Goal: Communication & Community: Answer question/provide support

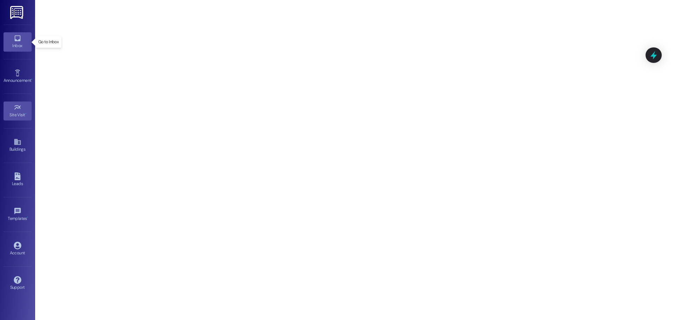
click at [29, 45] on div "Inbox" at bounding box center [17, 45] width 35 height 7
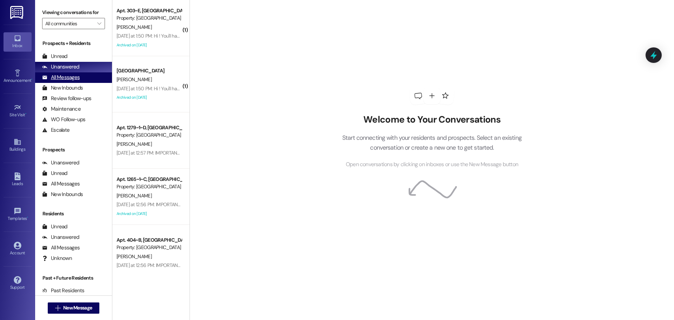
click at [67, 77] on div "All Messages" at bounding box center [61, 77] width 38 height 7
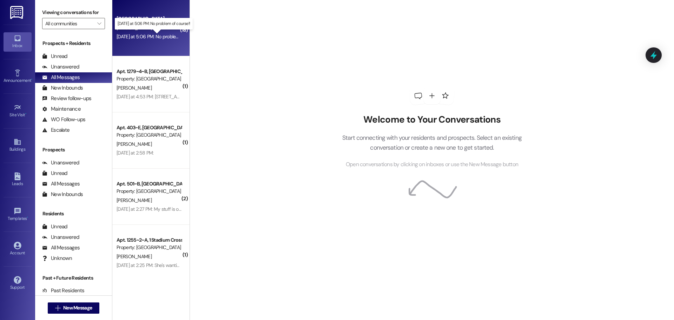
click at [156, 39] on div "[DATE] at 5:06 PM: No problem of course!! [DATE] at 5:06 PM: No problem of cour…" at bounding box center [160, 36] width 86 height 6
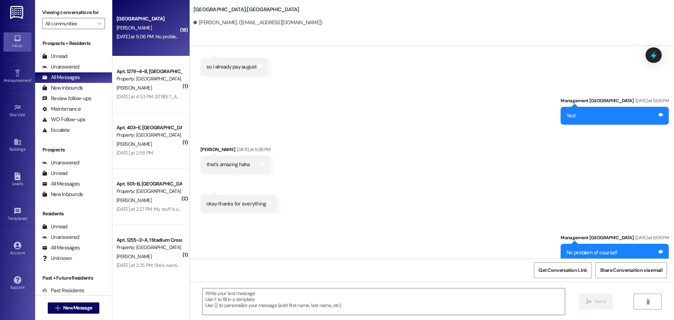
scroll to position [1994, 0]
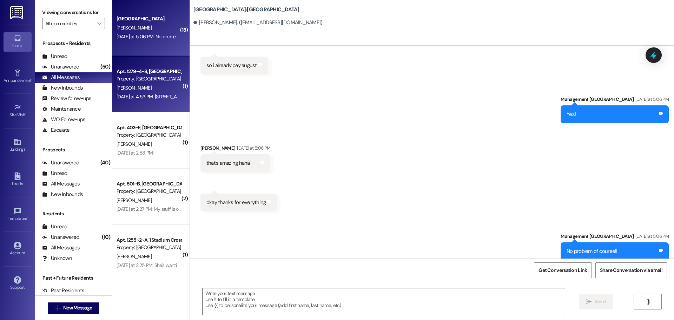
click at [117, 94] on div "[DATE] at 4:53 PM: [STREET_ADDRESS][US_STATE] [DATE] at 4:53 PM: [STREET_ADDRES…" at bounding box center [167, 96] width 101 height 6
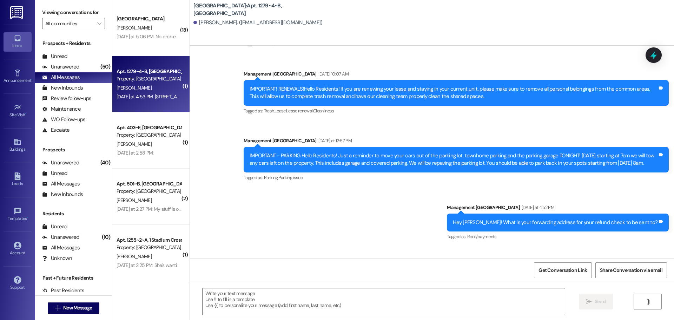
scroll to position [3775, 0]
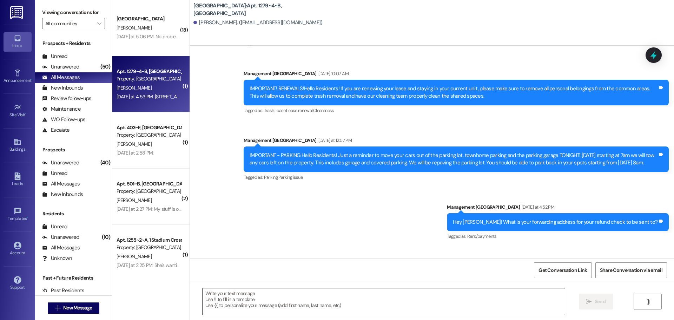
click at [311, 296] on textarea at bounding box center [384, 301] width 362 height 26
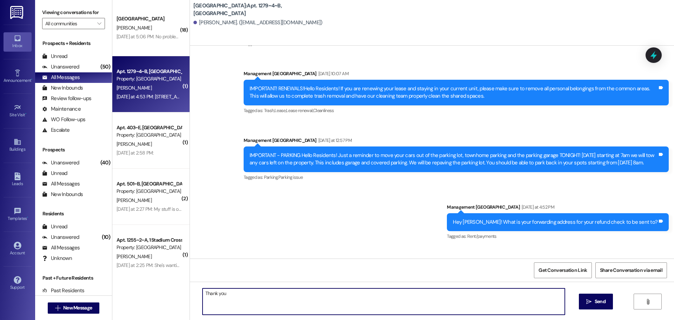
type textarea "Thank you!"
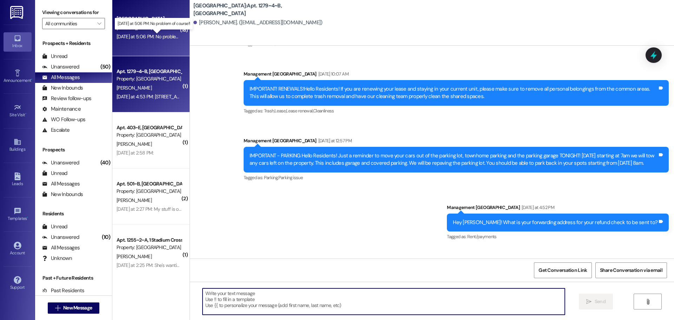
click at [144, 38] on div "[DATE] at 5:06 PM: No problem of course!! [DATE] at 5:06 PM: No problem of cour…" at bounding box center [160, 36] width 86 height 6
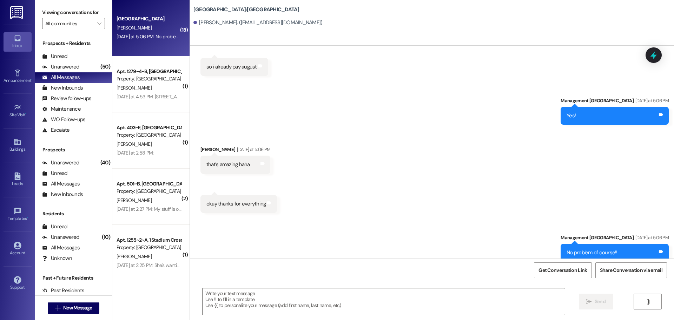
scroll to position [1994, 0]
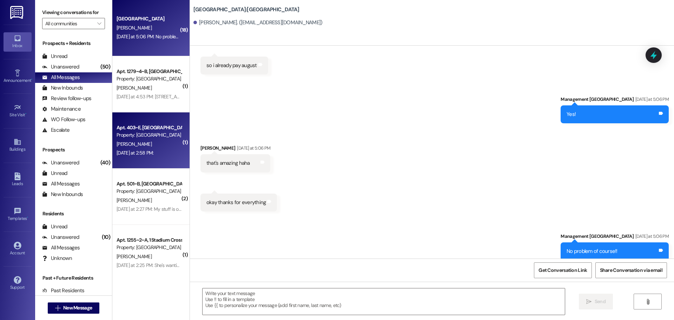
click at [132, 141] on div "[PERSON_NAME]" at bounding box center [149, 144] width 66 height 9
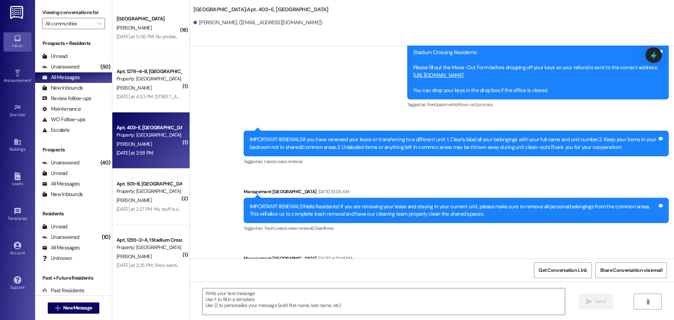
scroll to position [2944, 0]
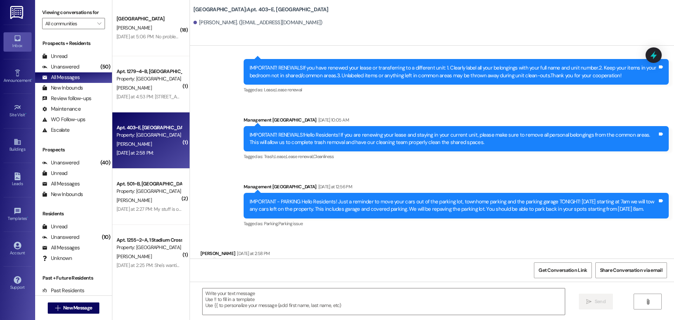
click at [207, 259] on div "Tags and notes" at bounding box center [235, 267] width 70 height 16
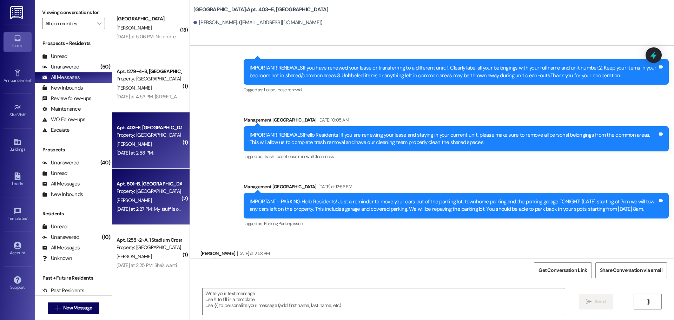
click at [135, 193] on div "Property: [GEOGRAPHIC_DATA]" at bounding box center [149, 190] width 65 height 7
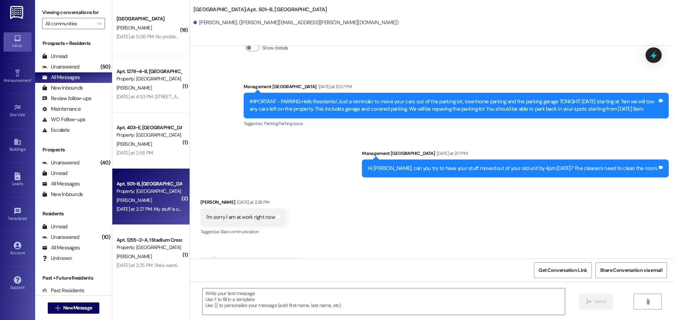
scroll to position [4449, 0]
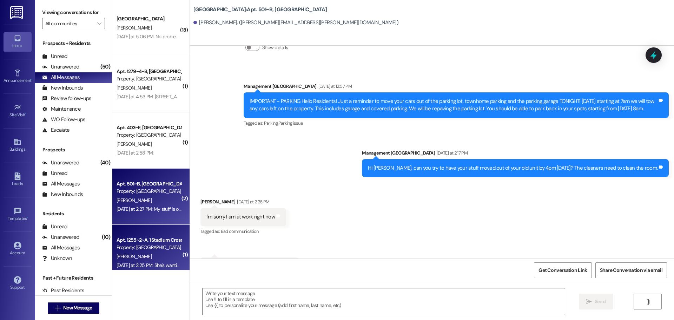
click at [134, 256] on div "[PERSON_NAME]" at bounding box center [149, 256] width 66 height 9
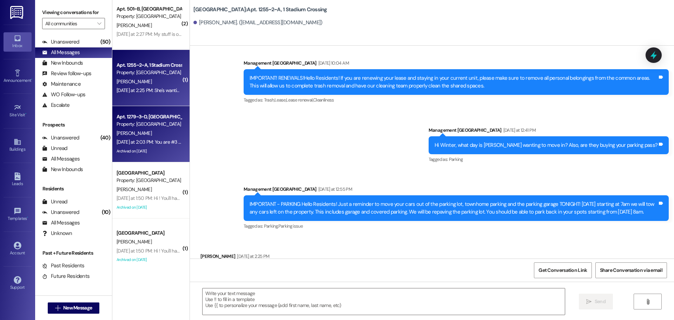
scroll to position [176, 0]
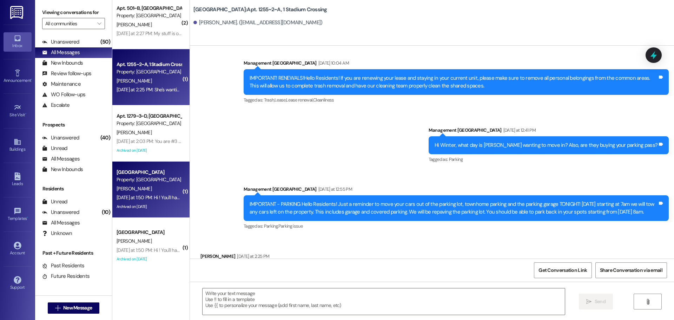
click at [141, 184] on div "[PERSON_NAME]" at bounding box center [149, 188] width 66 height 9
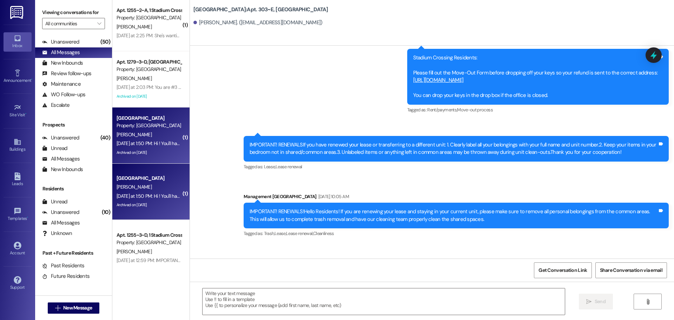
scroll to position [316, 0]
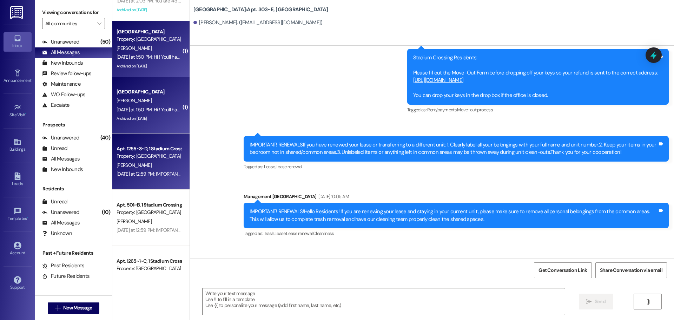
click at [154, 165] on div "[PERSON_NAME]" at bounding box center [149, 165] width 66 height 9
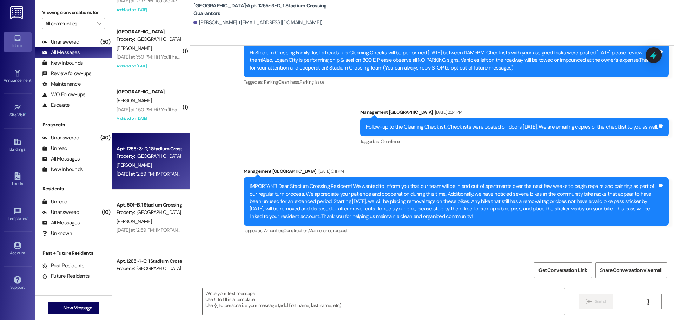
scroll to position [140, 0]
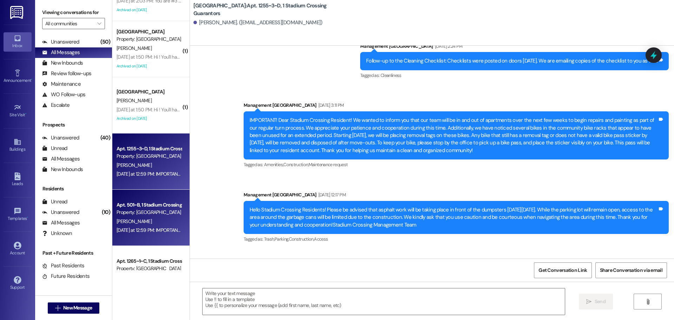
click at [149, 215] on div "Property: [GEOGRAPHIC_DATA]" at bounding box center [149, 212] width 65 height 7
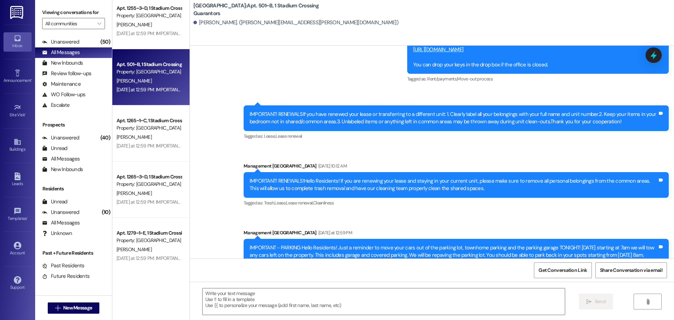
scroll to position [1419, 0]
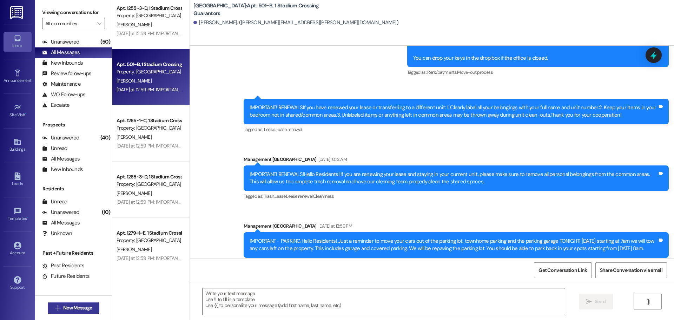
click at [71, 309] on span "New Message" at bounding box center [77, 307] width 29 height 7
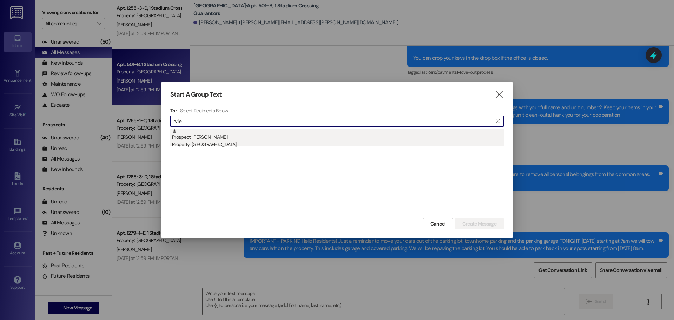
type input "rylie"
click at [217, 141] on div "Property: [GEOGRAPHIC_DATA]" at bounding box center [338, 144] width 332 height 7
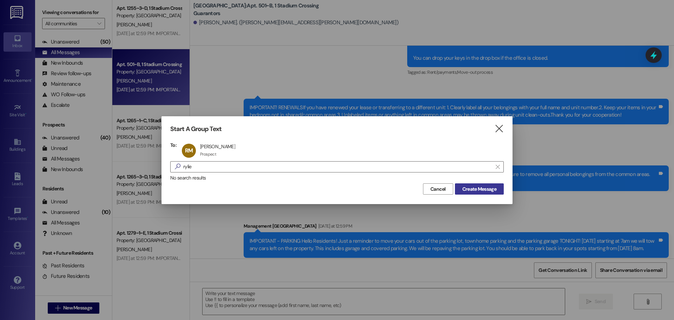
click at [475, 193] on button "Create Message" at bounding box center [479, 188] width 49 height 11
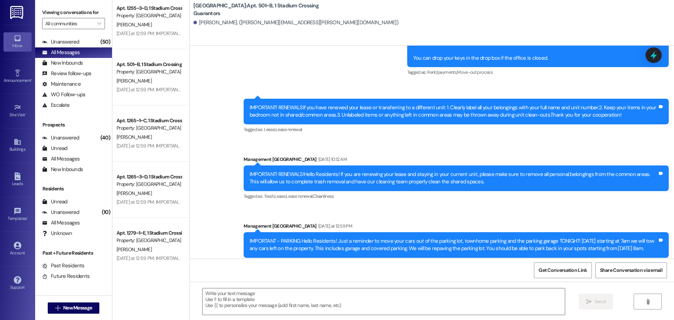
scroll to position [0, 0]
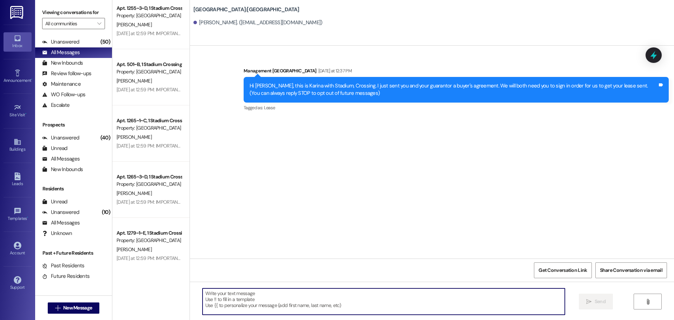
click at [258, 307] on textarea at bounding box center [384, 301] width 362 height 26
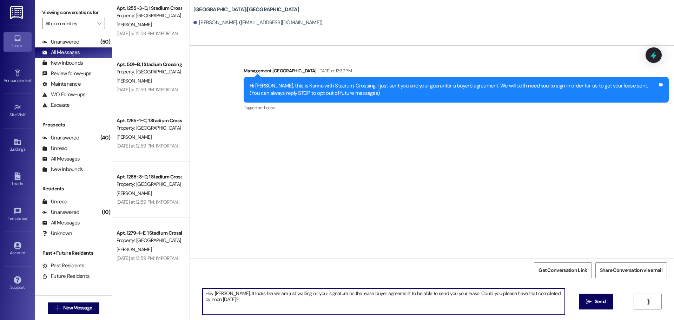
click at [262, 292] on textarea "Hey [PERSON_NAME]. It looks like we are just waiting on your signature on the l…" at bounding box center [384, 301] width 362 height 26
click at [347, 293] on textarea "Hey [PERSON_NAME]. It looks like we are just waiting on your signature on the l…" at bounding box center [384, 301] width 362 height 26
type textarea "Hey [PERSON_NAME]. It looks like we are just waiting on your signature on the l…"
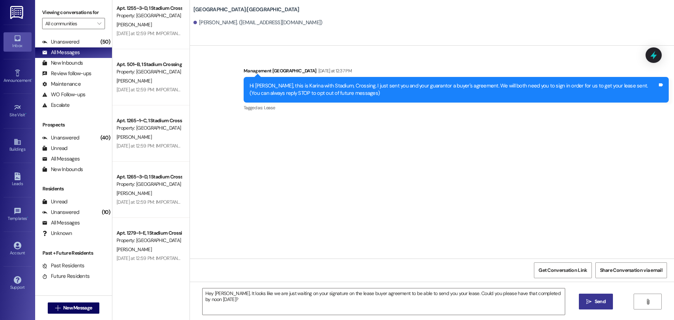
click at [611, 300] on button " Send" at bounding box center [596, 301] width 34 height 16
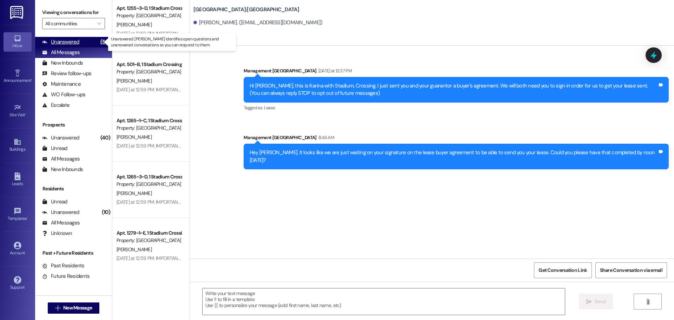
click at [79, 43] on div "Unanswered (50)" at bounding box center [73, 42] width 77 height 11
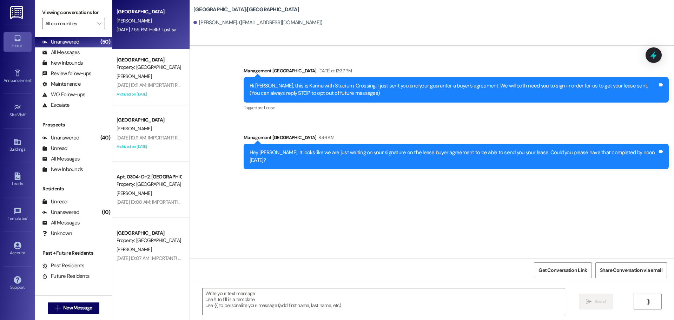
click at [157, 27] on div "[DATE] 7:55 PM: Hello! I just saw our first month's rent charge and I had a few…" at bounding box center [468, 29] width 703 height 6
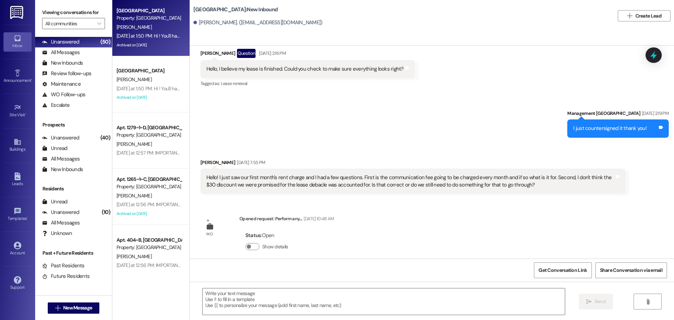
click at [154, 45] on div "Archived on [DATE]" at bounding box center [149, 45] width 66 height 9
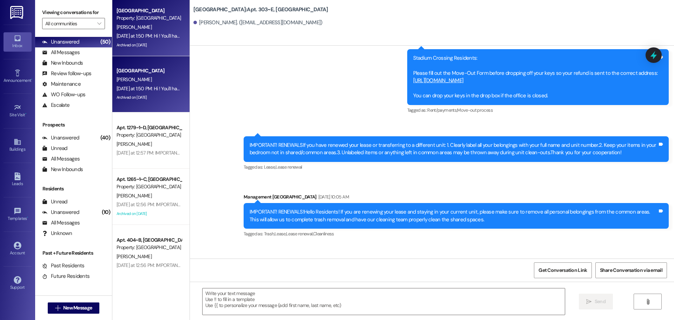
scroll to position [7019, 0]
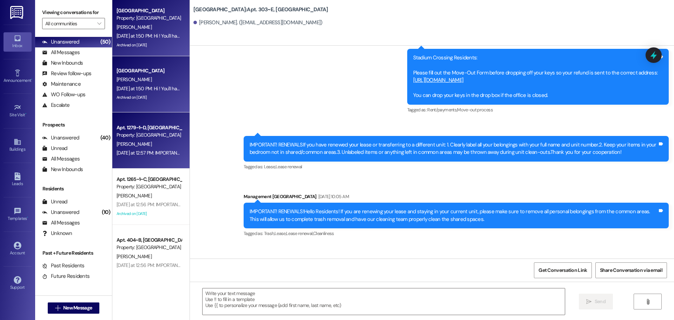
click at [127, 142] on div "[PERSON_NAME]" at bounding box center [149, 144] width 66 height 9
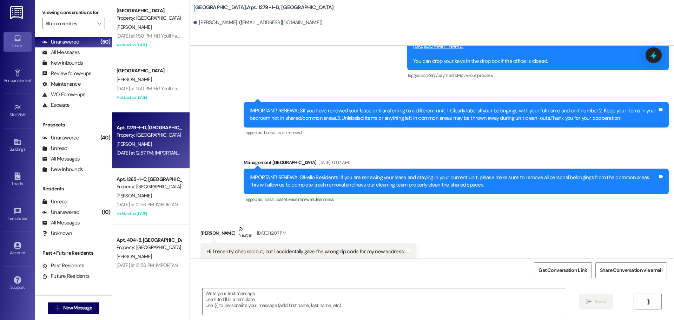
scroll to position [7404, 0]
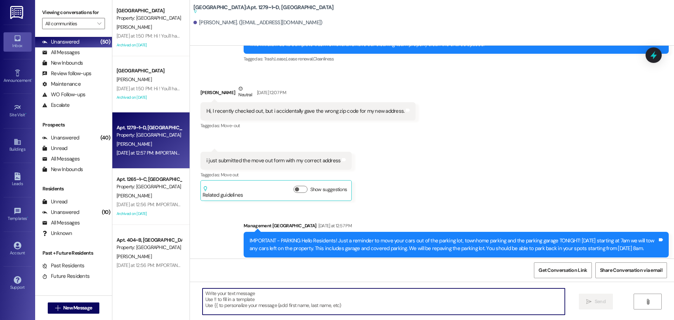
click at [264, 294] on textarea at bounding box center [384, 301] width 362 height 26
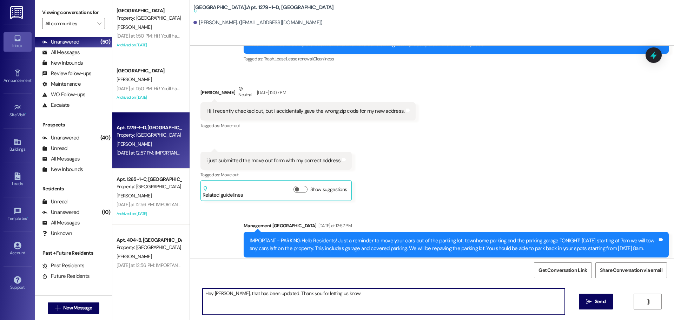
type textarea "Hey [PERSON_NAME], that has been updated. Thank you for letting us know."
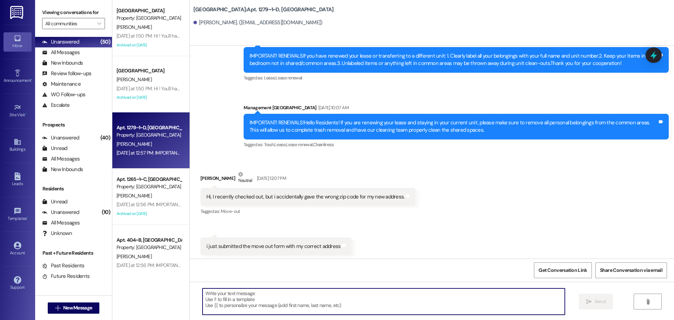
scroll to position [7316, 0]
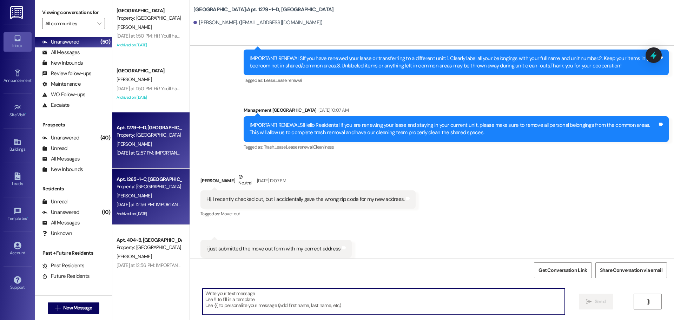
click at [151, 208] on div "[DATE] at 12:56 PM: IMPORTANT - PARKING Hello Residents! Just a reminder to mov…" at bounding box center [149, 204] width 66 height 9
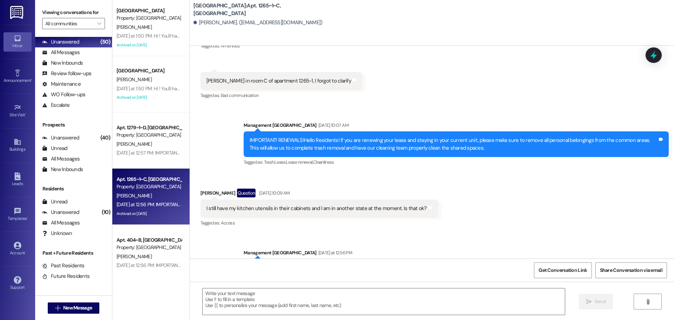
scroll to position [4942, 0]
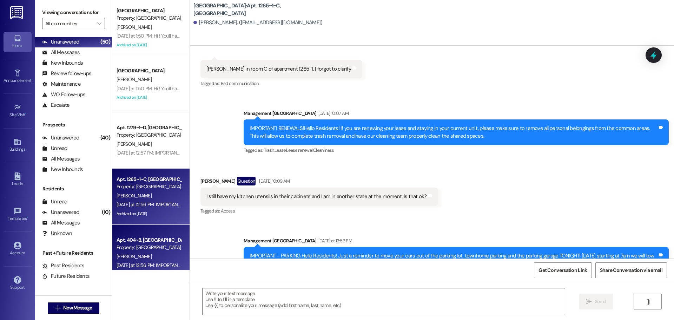
click at [147, 255] on div "[PERSON_NAME]" at bounding box center [149, 256] width 66 height 9
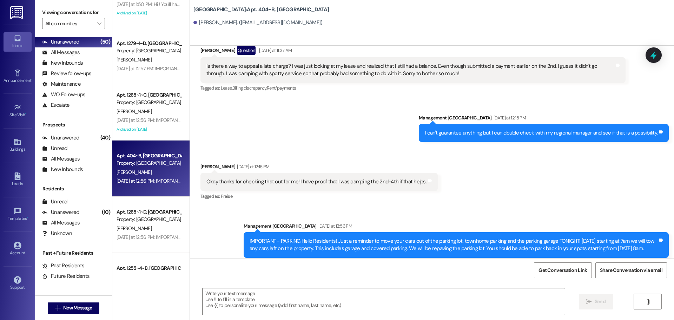
scroll to position [105, 0]
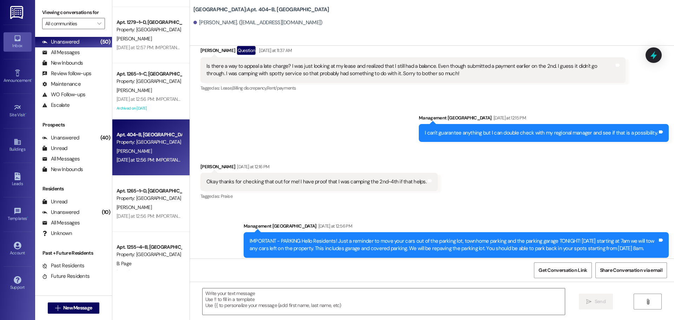
click at [142, 207] on div "[PERSON_NAME]" at bounding box center [149, 207] width 66 height 9
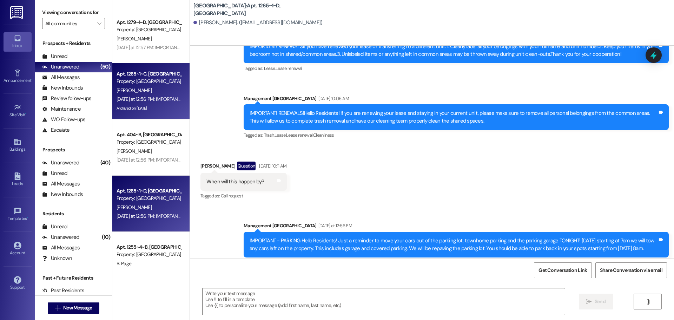
scroll to position [0, 0]
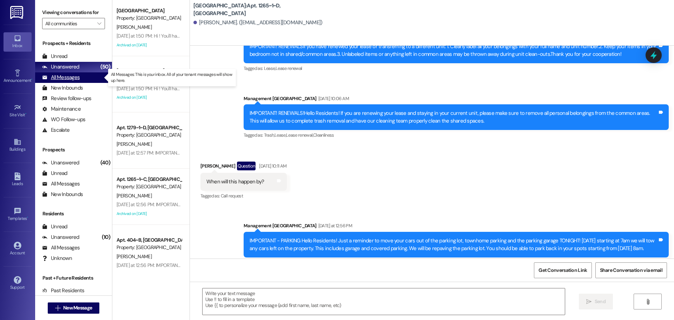
click at [60, 78] on div "All Messages" at bounding box center [61, 77] width 38 height 7
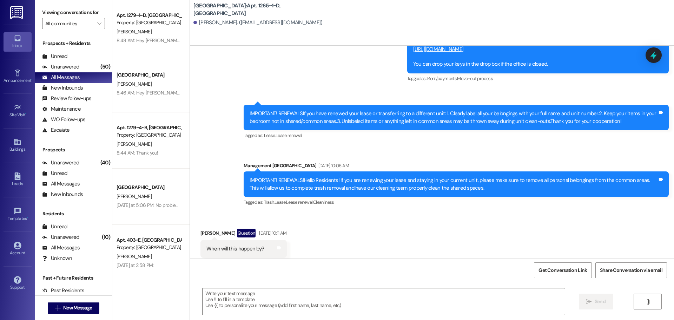
scroll to position [3102, 0]
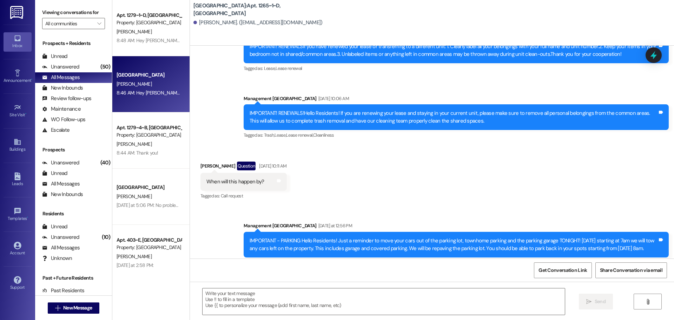
click at [153, 97] on div "8:46 AM: Hey [PERSON_NAME]. It looks like we are just waiting on your signature…" at bounding box center [149, 92] width 66 height 9
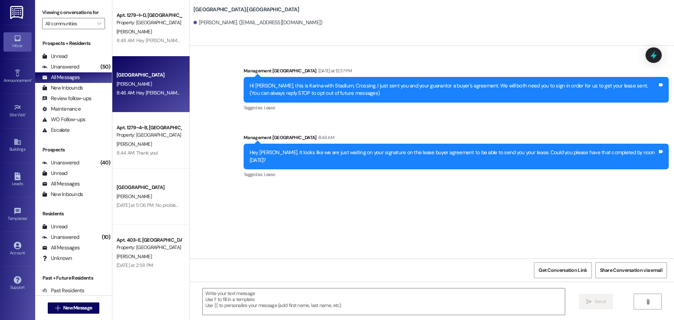
scroll to position [0, 0]
